Goal: Task Accomplishment & Management: Complete application form

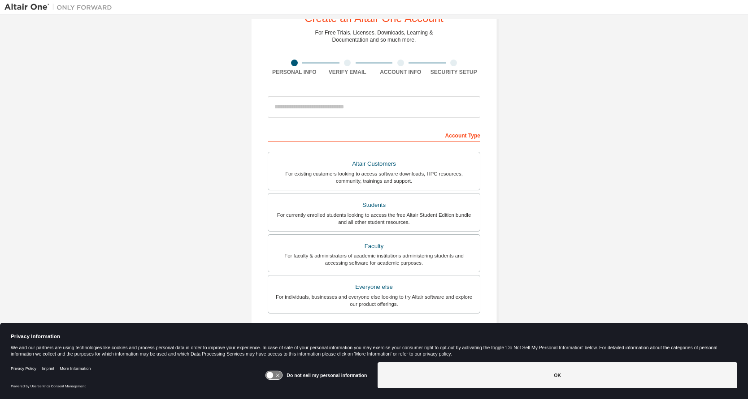
scroll to position [34, 0]
click at [320, 105] on input "email" at bounding box center [374, 107] width 212 height 22
type input "**********"
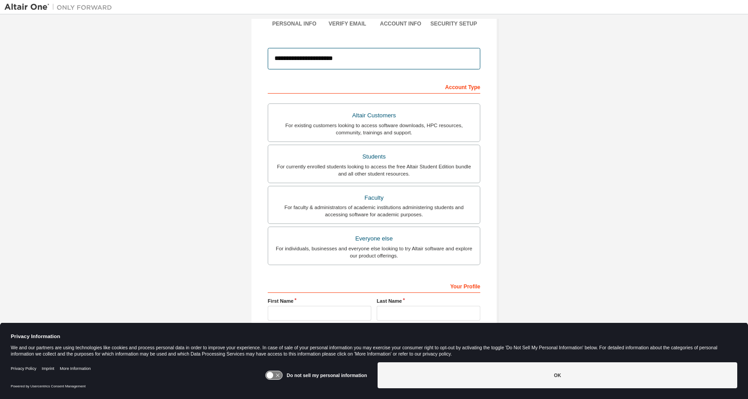
scroll to position [82, 0]
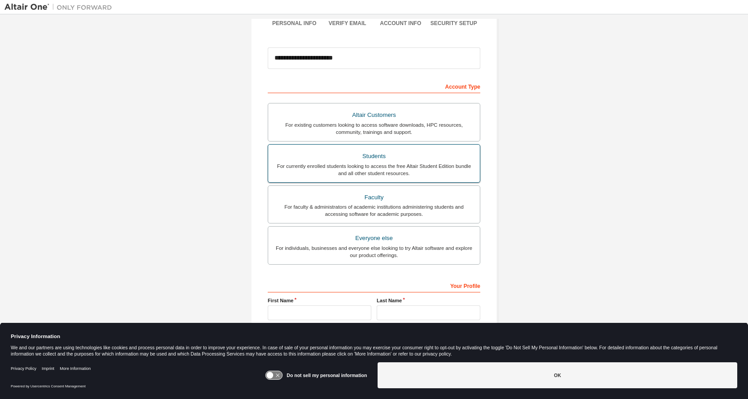
click at [340, 152] on div "Students" at bounding box center [373, 156] width 201 height 13
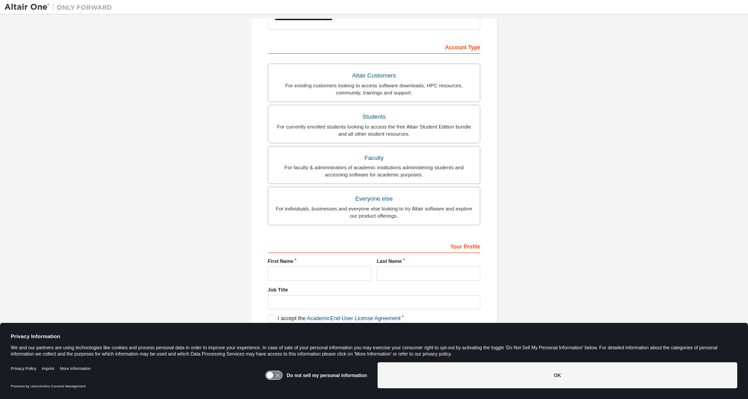
click at [274, 377] on icon at bounding box center [274, 376] width 17 height 9
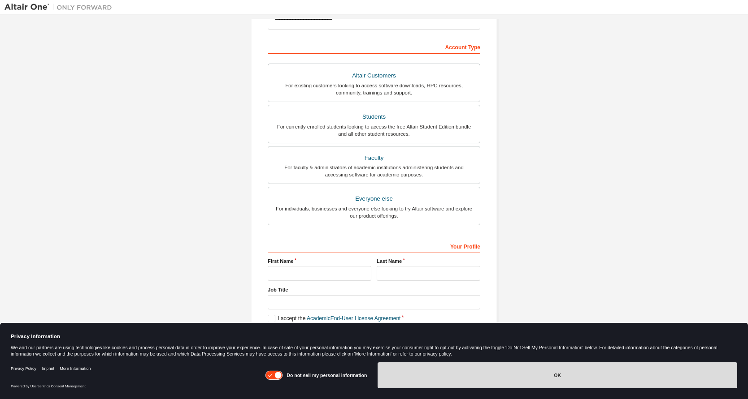
click at [428, 373] on button "OK" at bounding box center [556, 376] width 359 height 26
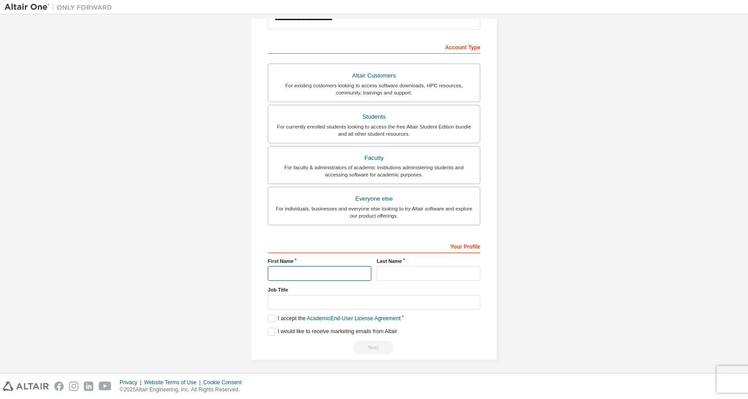
click at [295, 273] on input "text" at bounding box center [320, 273] width 104 height 15
type input "*****"
type input "*******"
click at [271, 317] on label "I accept the Academic End-User License Agreement" at bounding box center [334, 319] width 133 height 8
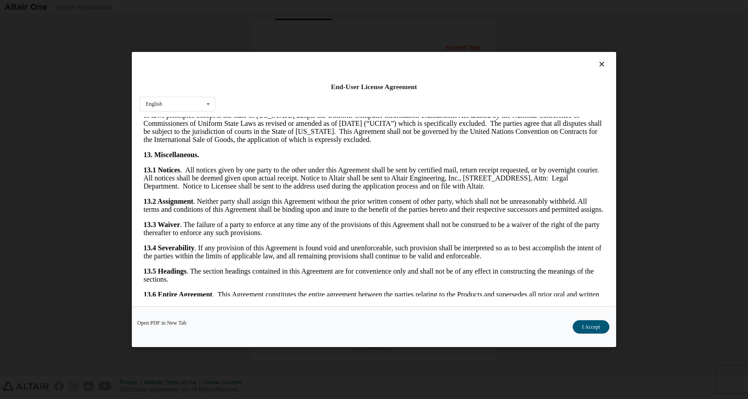
scroll to position [1428, 0]
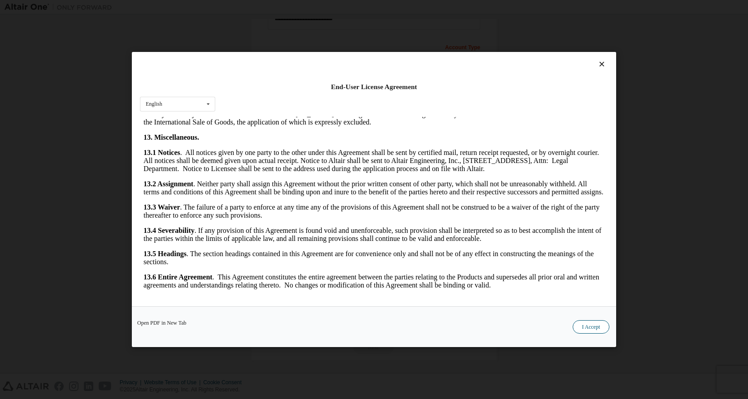
click at [596, 326] on button "I Accept" at bounding box center [590, 326] width 37 height 13
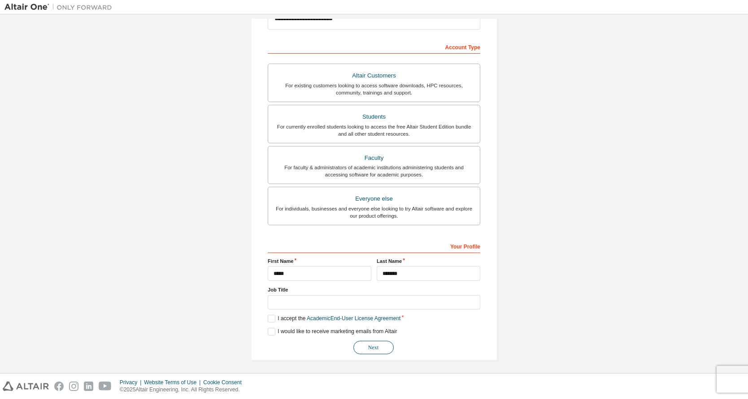
click at [376, 342] on button "Next" at bounding box center [373, 347] width 40 height 13
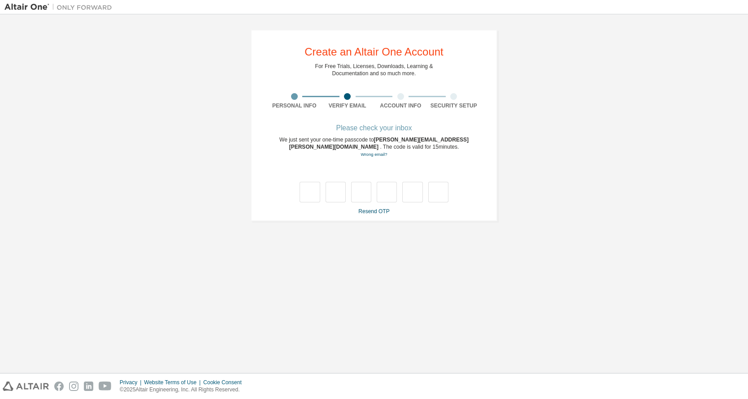
scroll to position [0, 0]
type input "*"
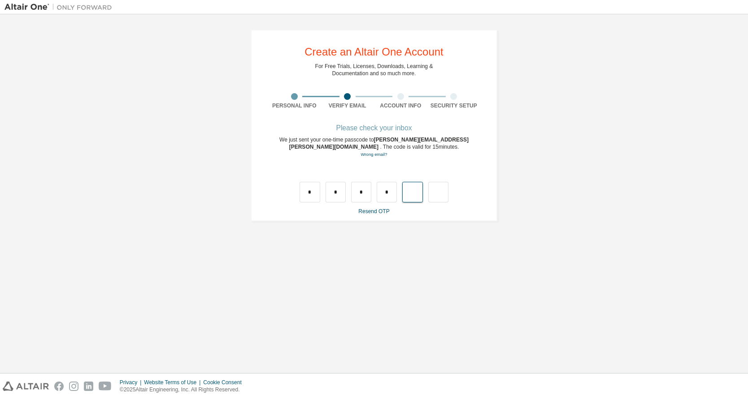
type input "*"
